Goal: Task Accomplishment & Management: Use online tool/utility

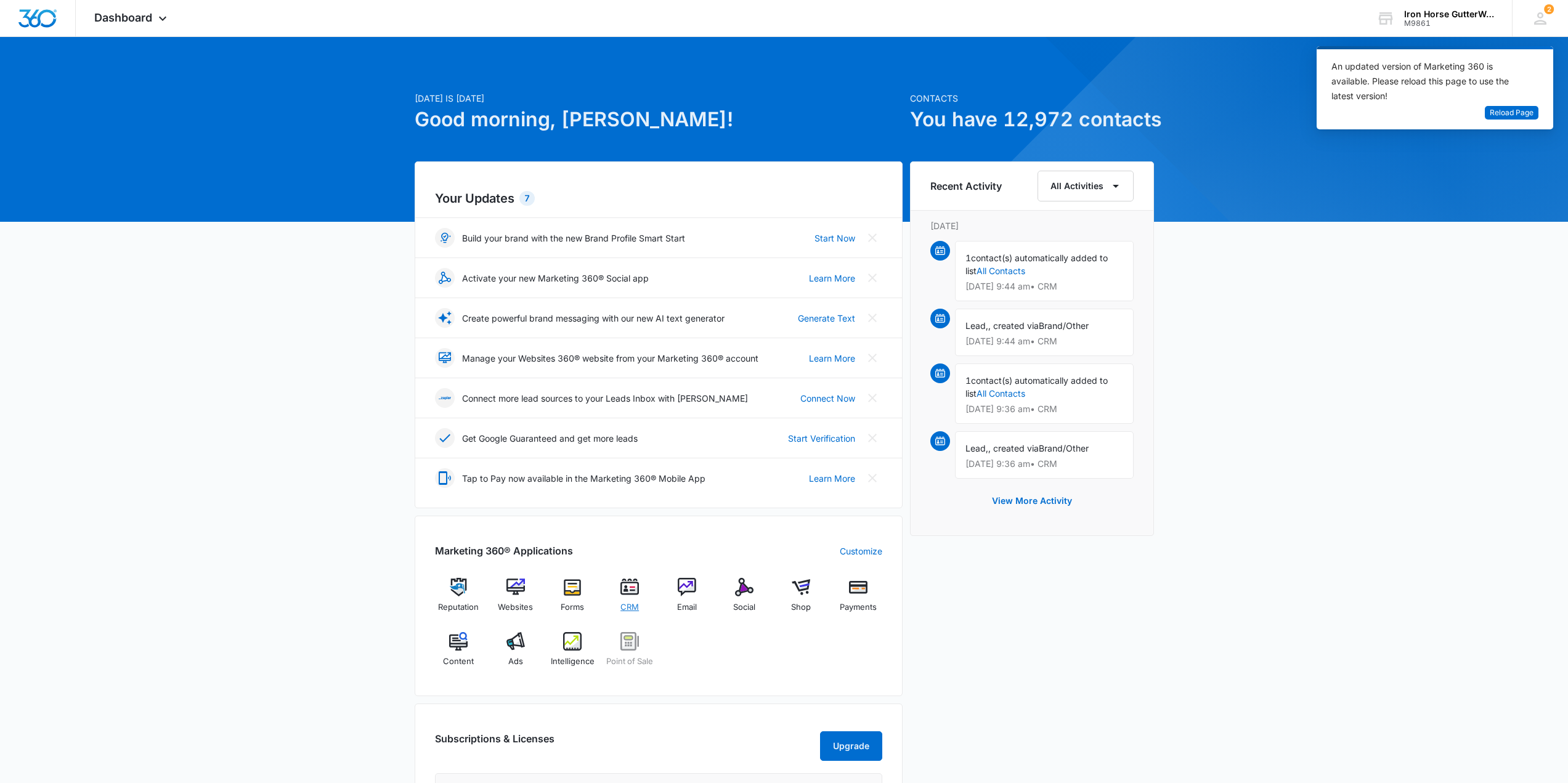
click at [627, 598] on div "CRM" at bounding box center [630, 600] width 47 height 44
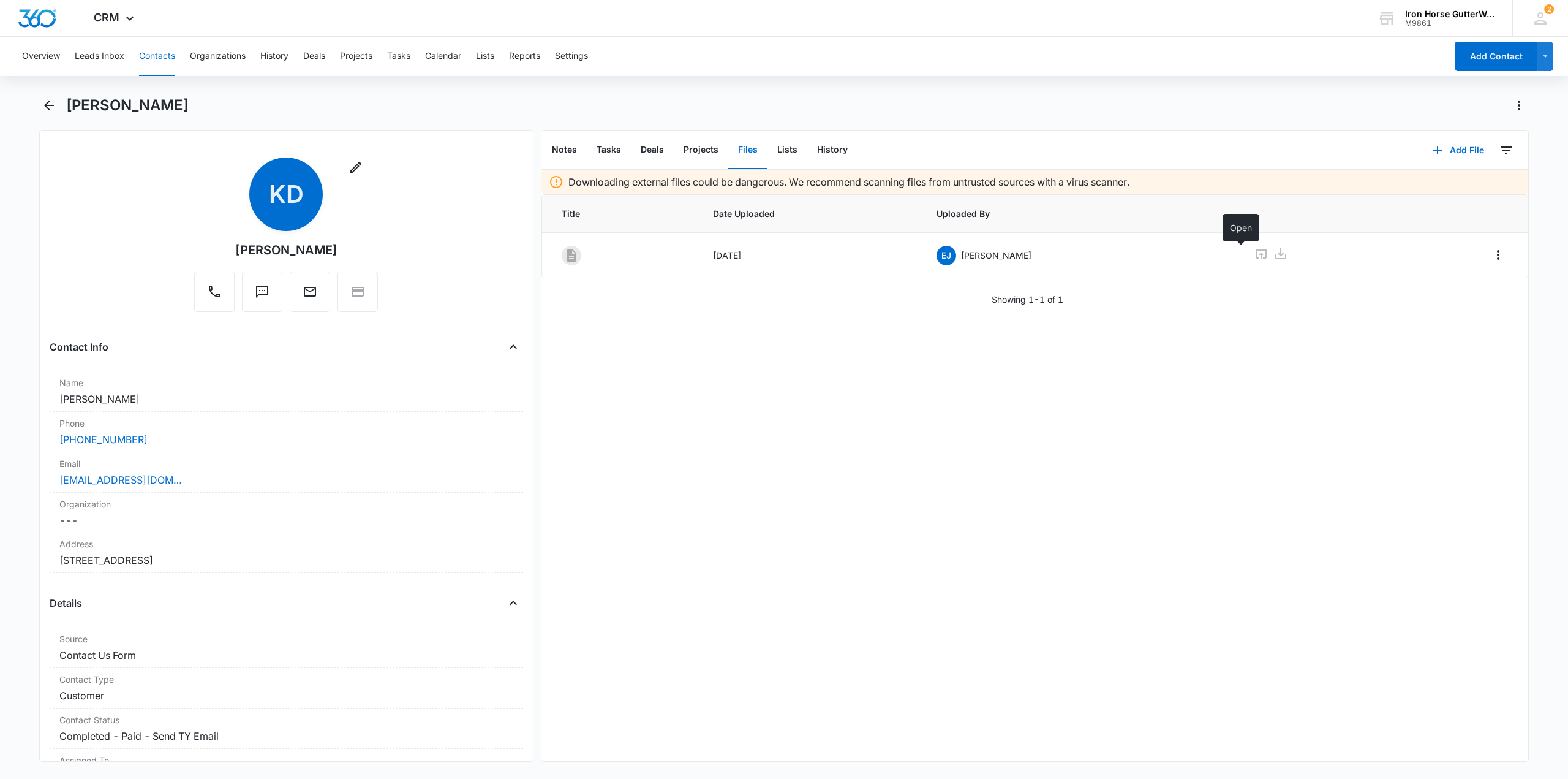
scroll to position [546, 0]
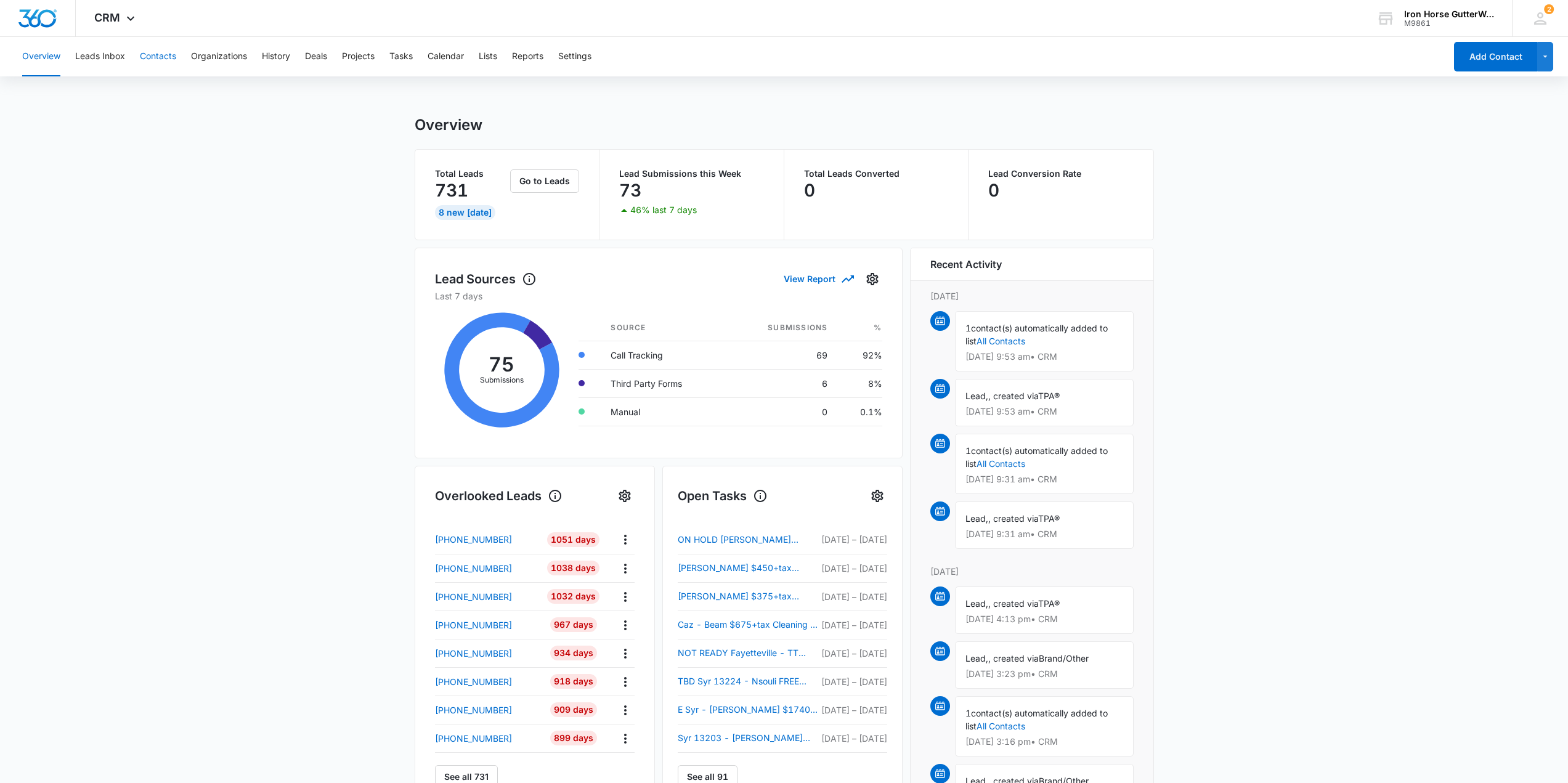
click at [167, 57] on button "Contacts" at bounding box center [158, 57] width 37 height 39
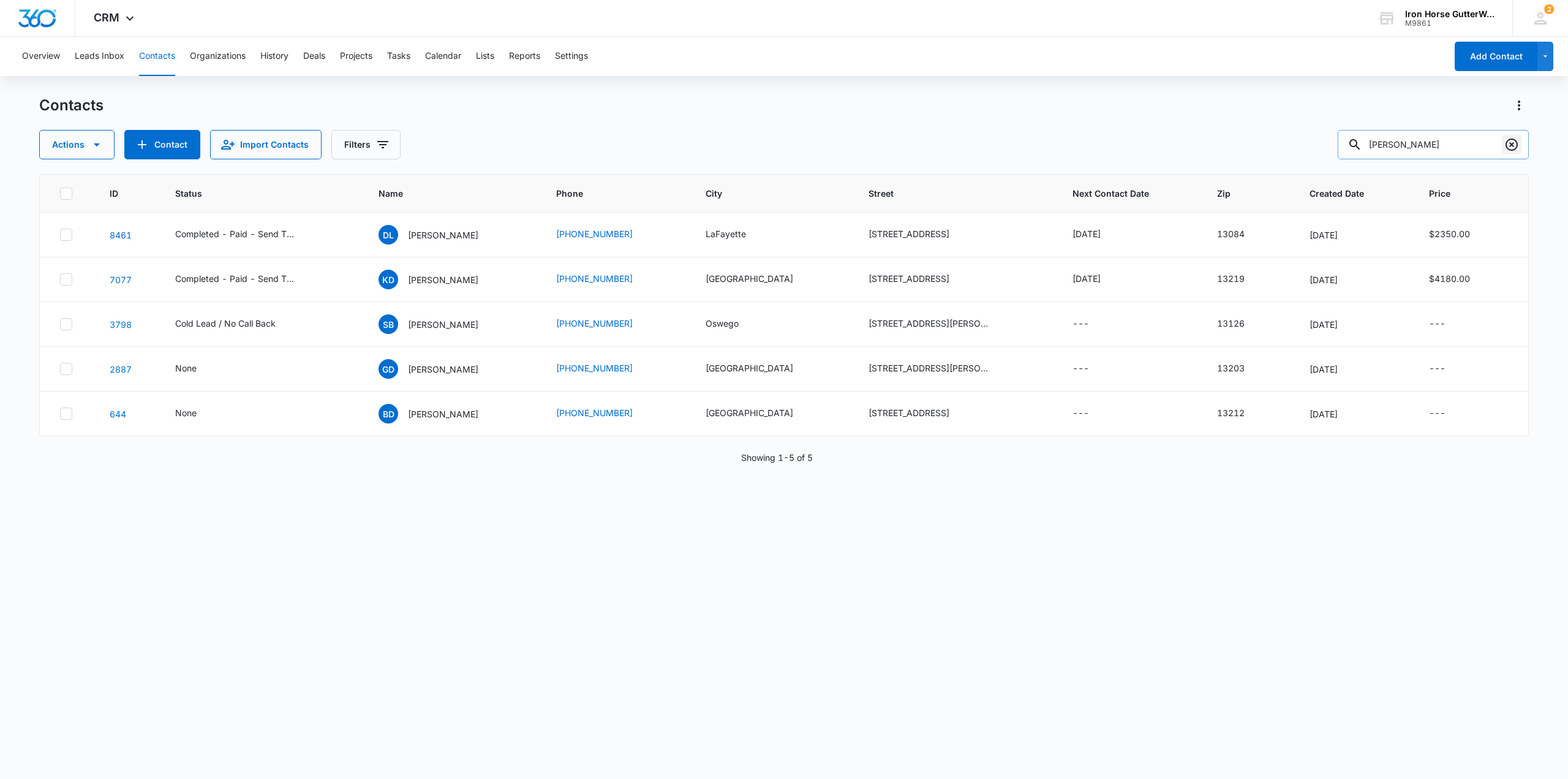
click at [1507, 143] on icon "Clear" at bounding box center [1512, 145] width 12 height 12
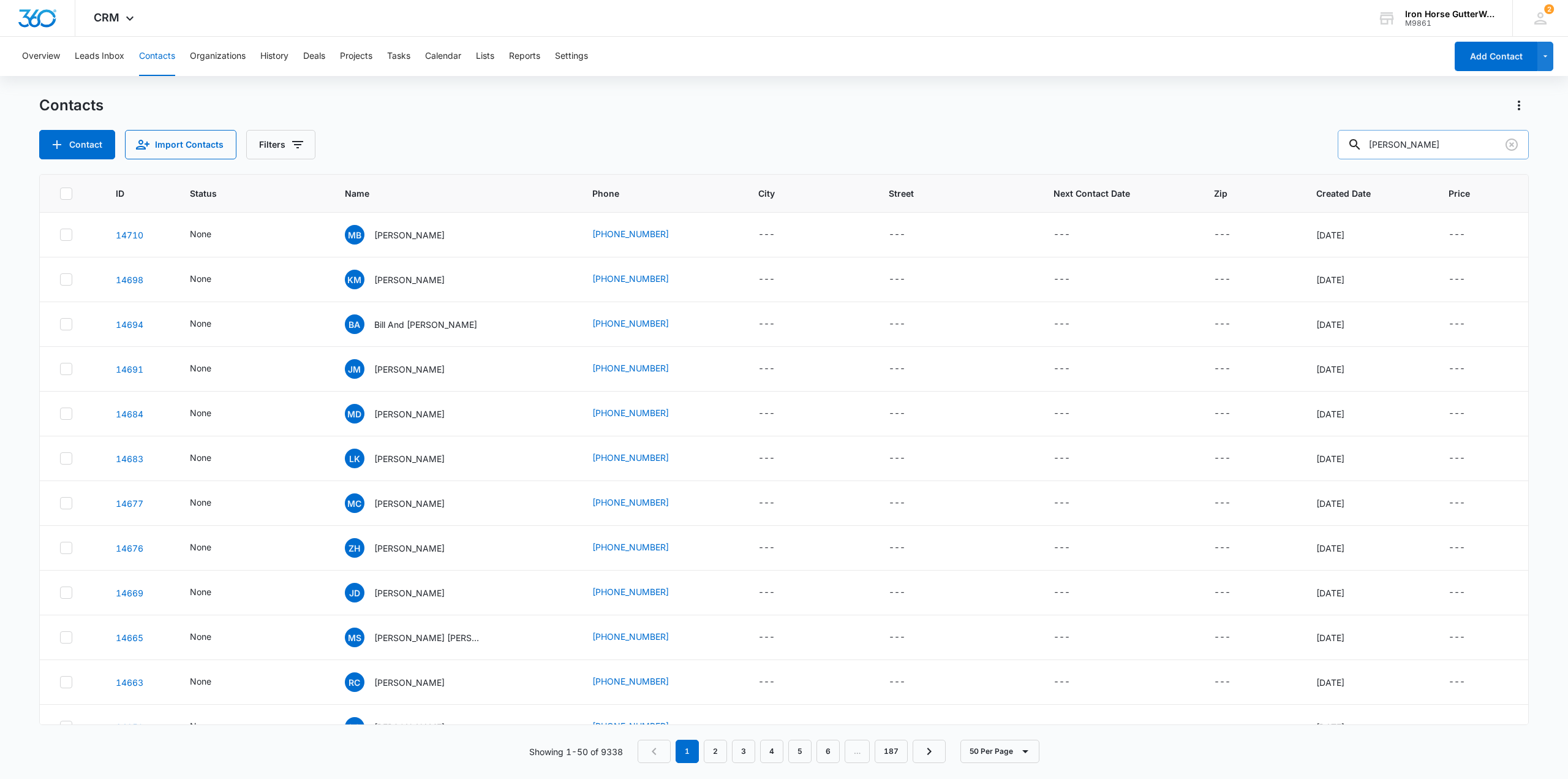
type input "lynch"
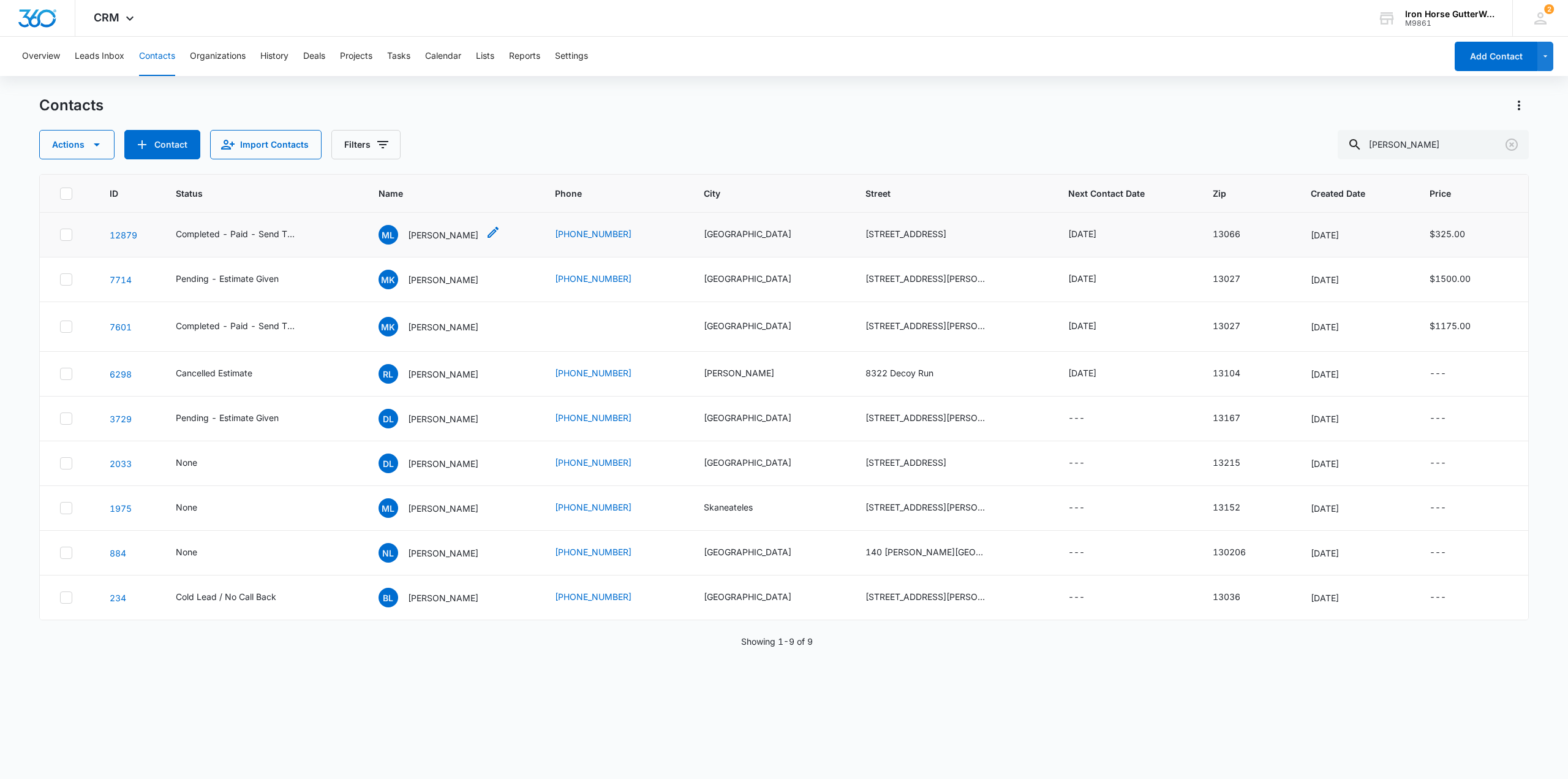
click at [469, 238] on p "Merissa Lynch" at bounding box center [443, 235] width 71 height 13
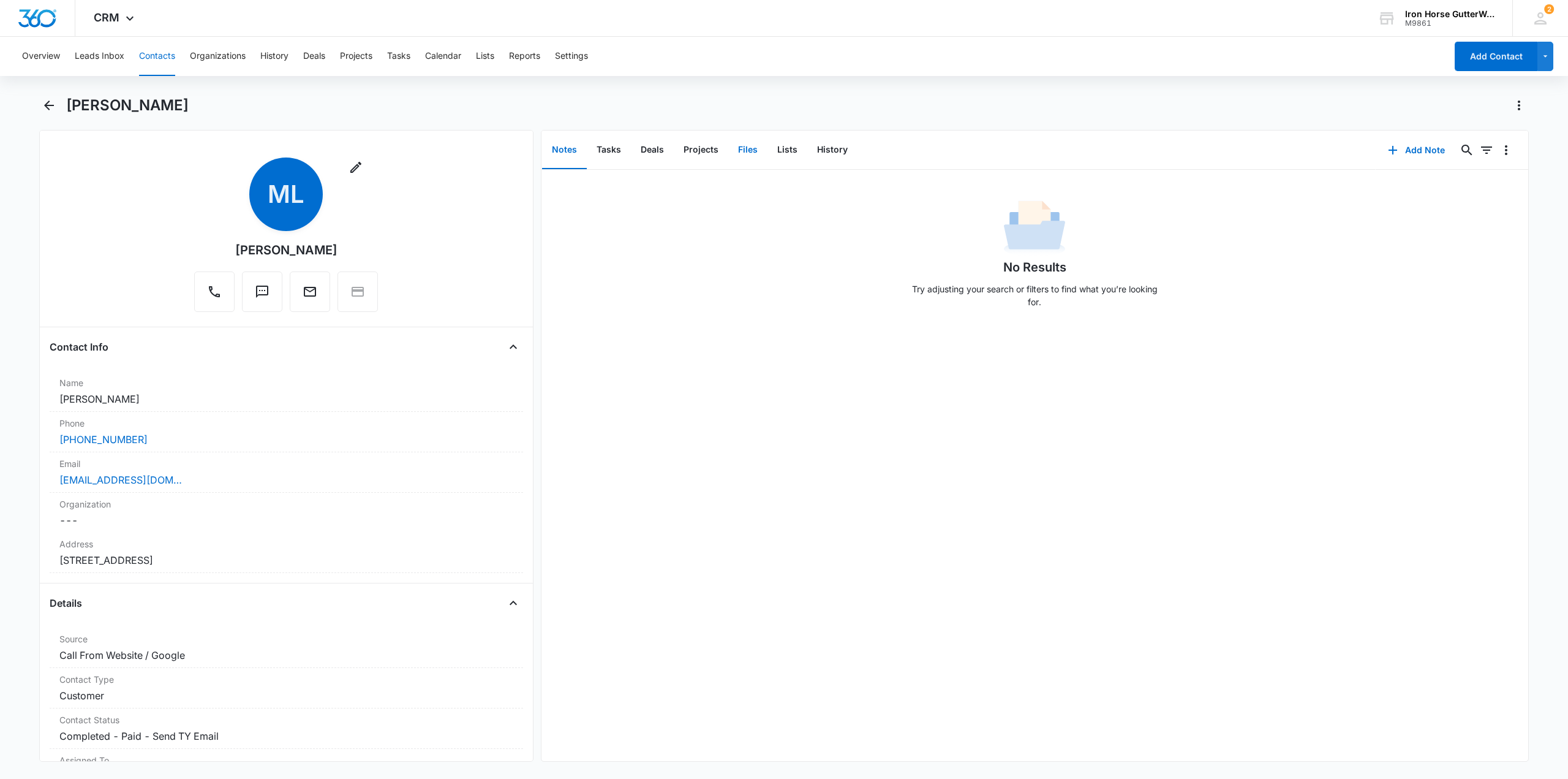
click at [734, 156] on button "Files" at bounding box center [748, 150] width 39 height 38
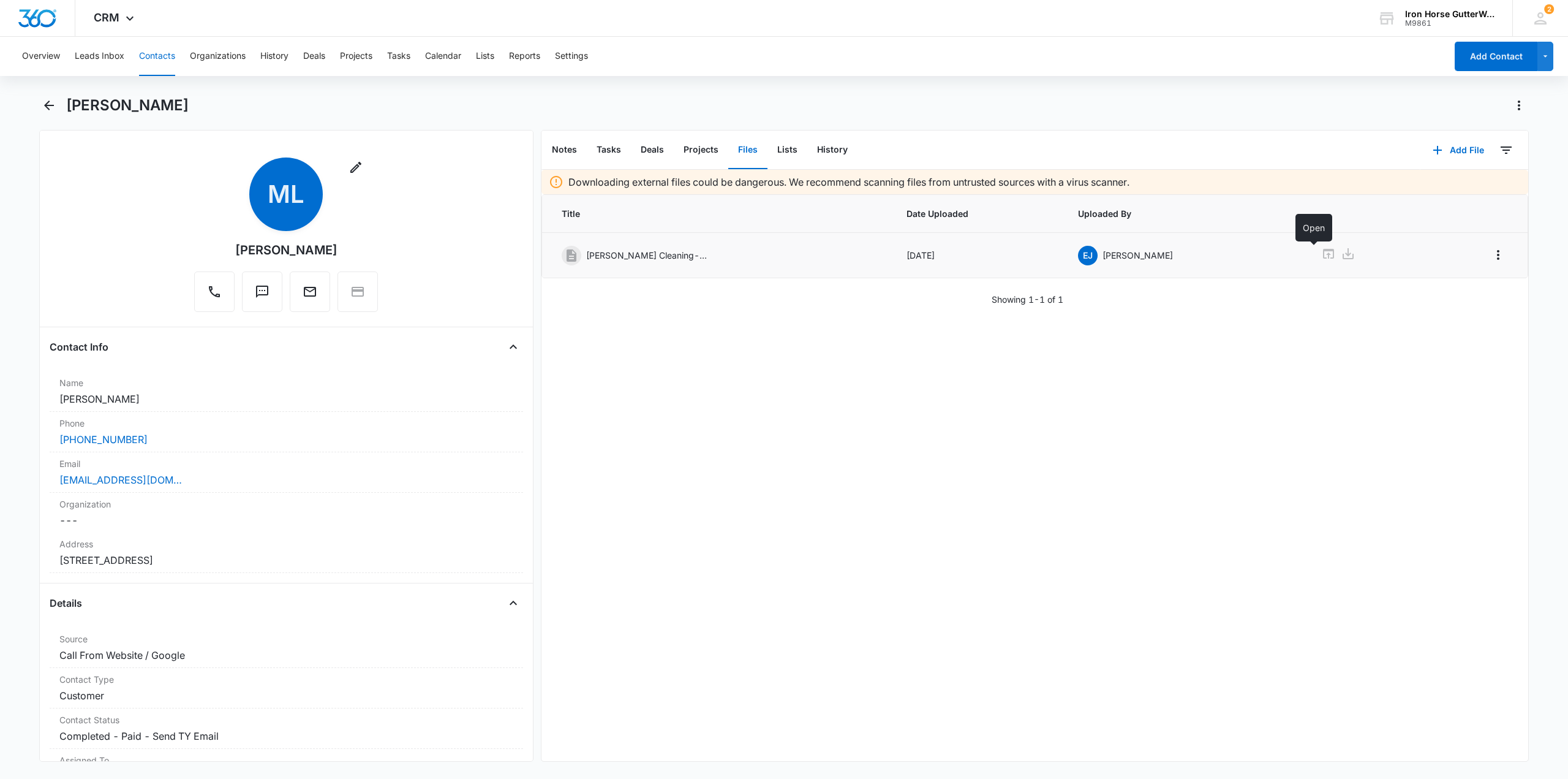
click at [1323, 249] on icon at bounding box center [1328, 254] width 11 height 10
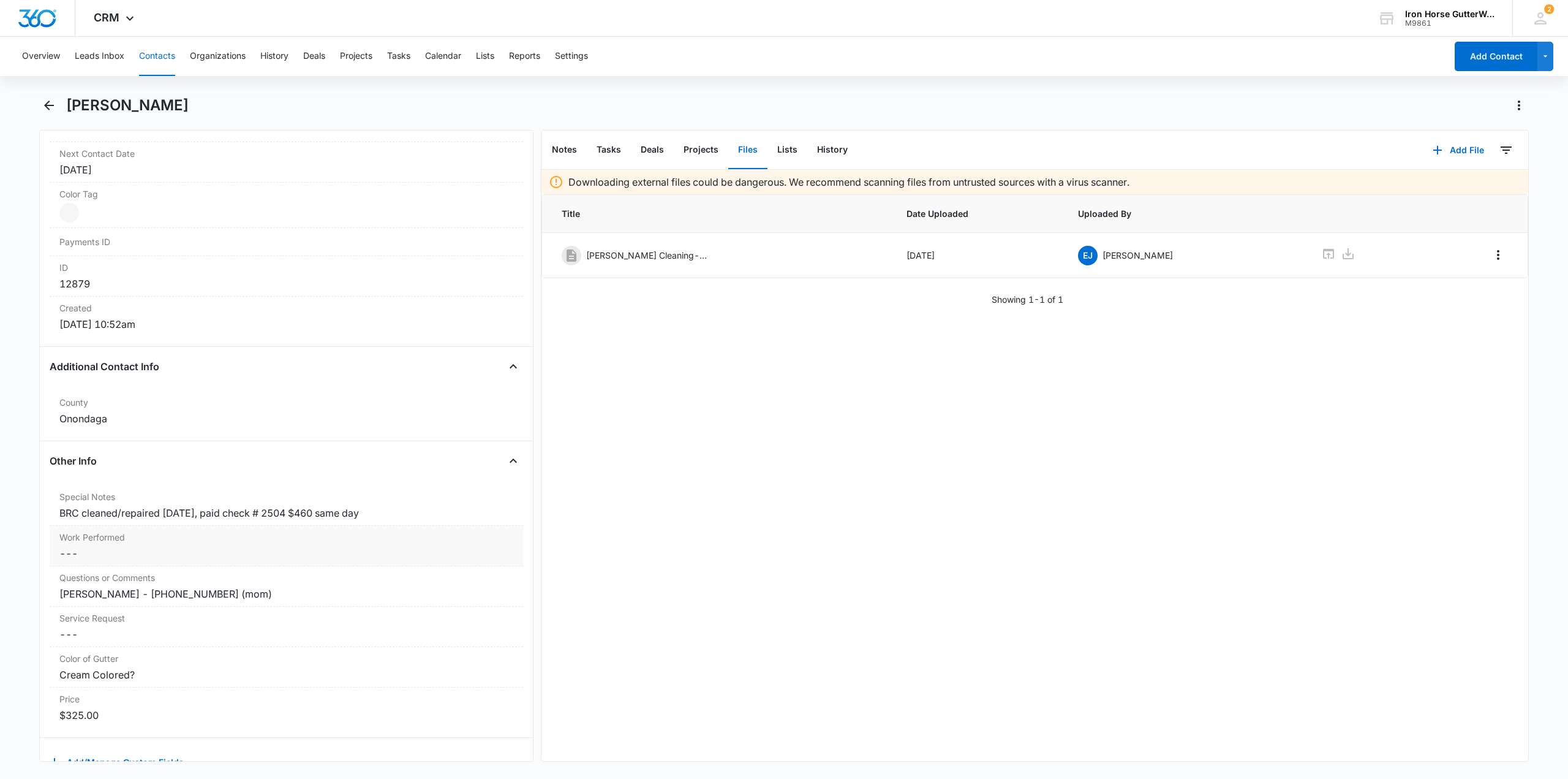
scroll to position [667, 0]
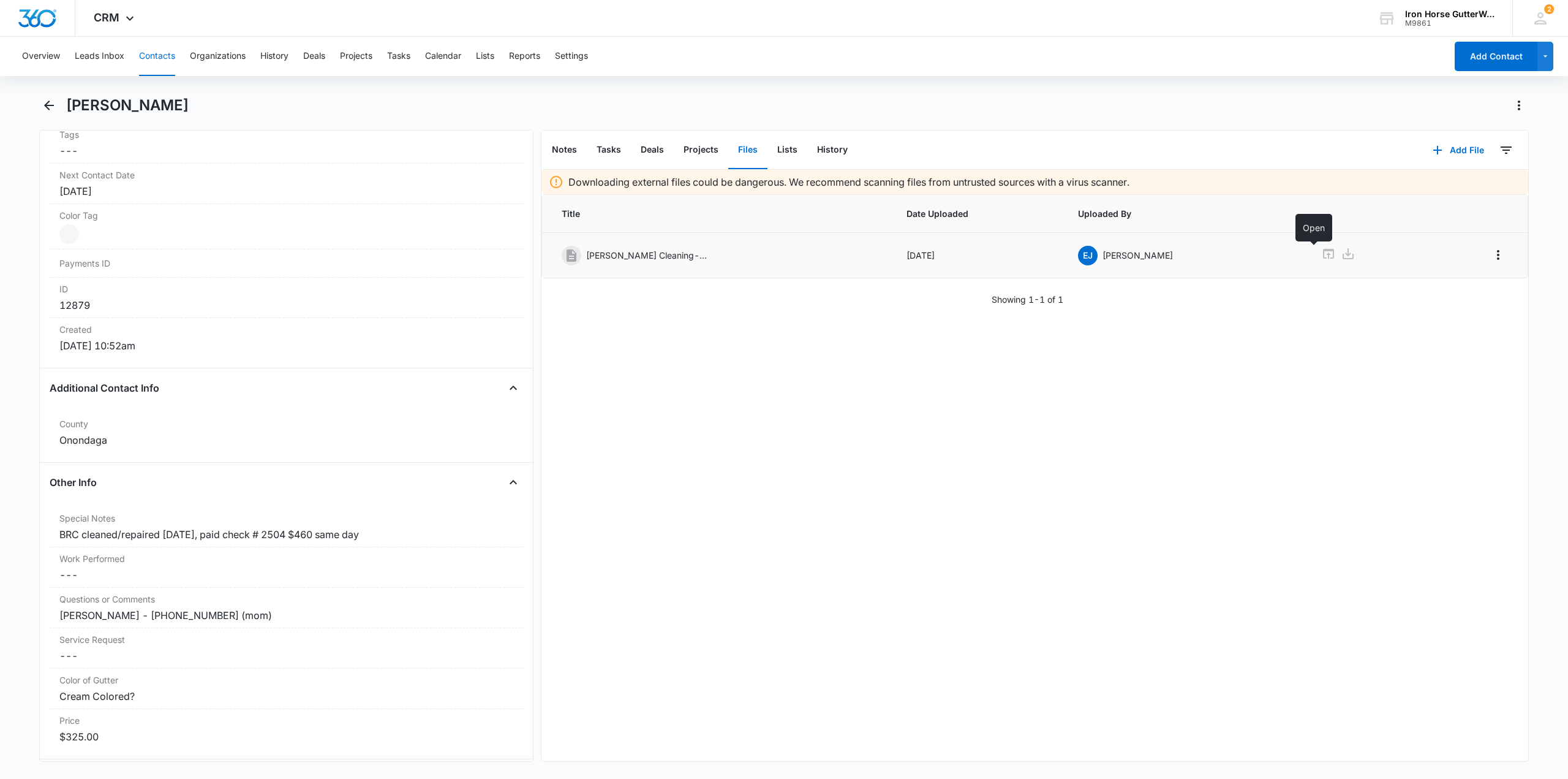
click at [1322, 257] on icon at bounding box center [1329, 254] width 15 height 15
